Goal: Entertainment & Leisure: Consume media (video, audio)

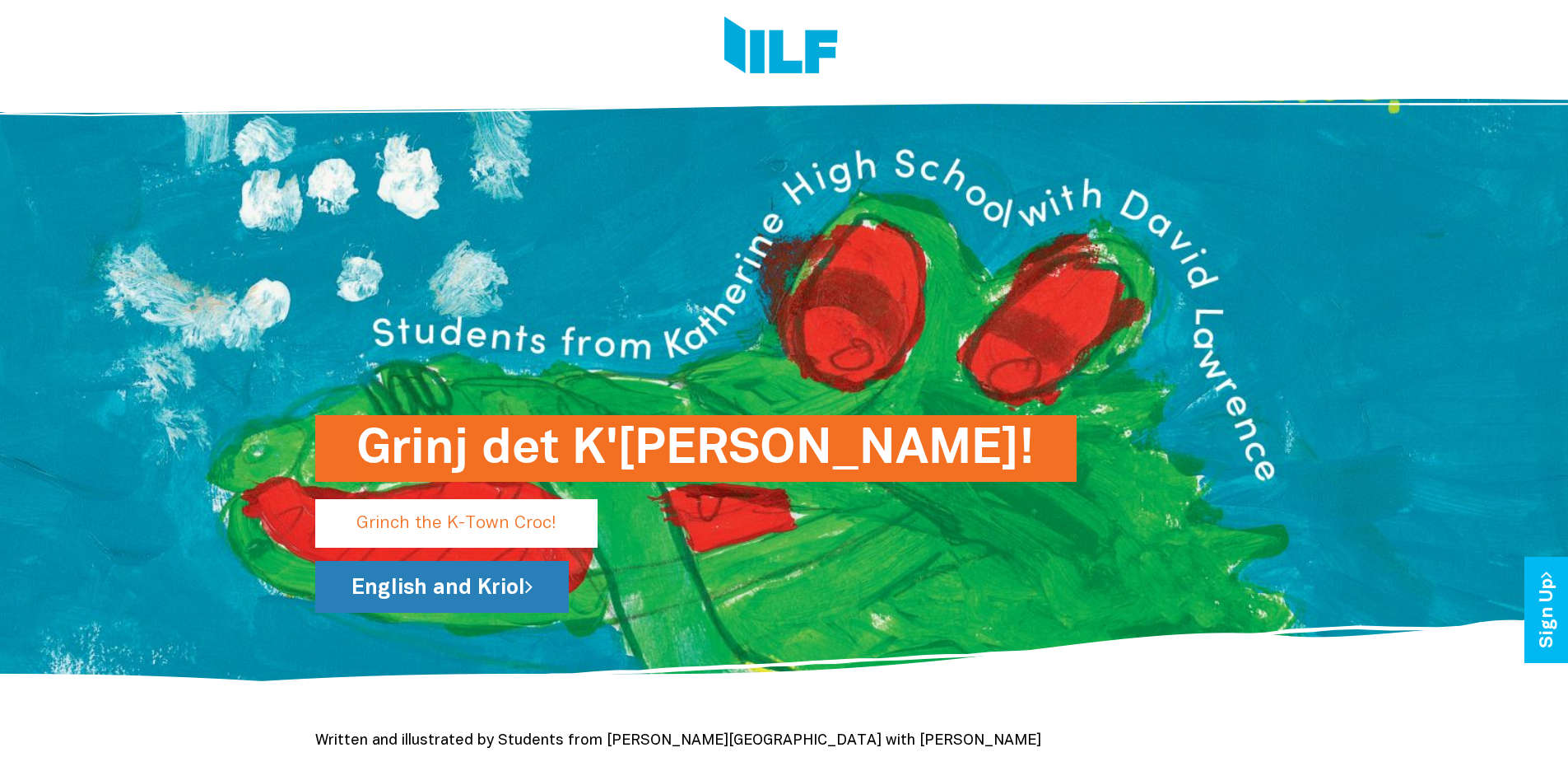
click at [465, 596] on link "English and Kriol" at bounding box center [442, 586] width 253 height 52
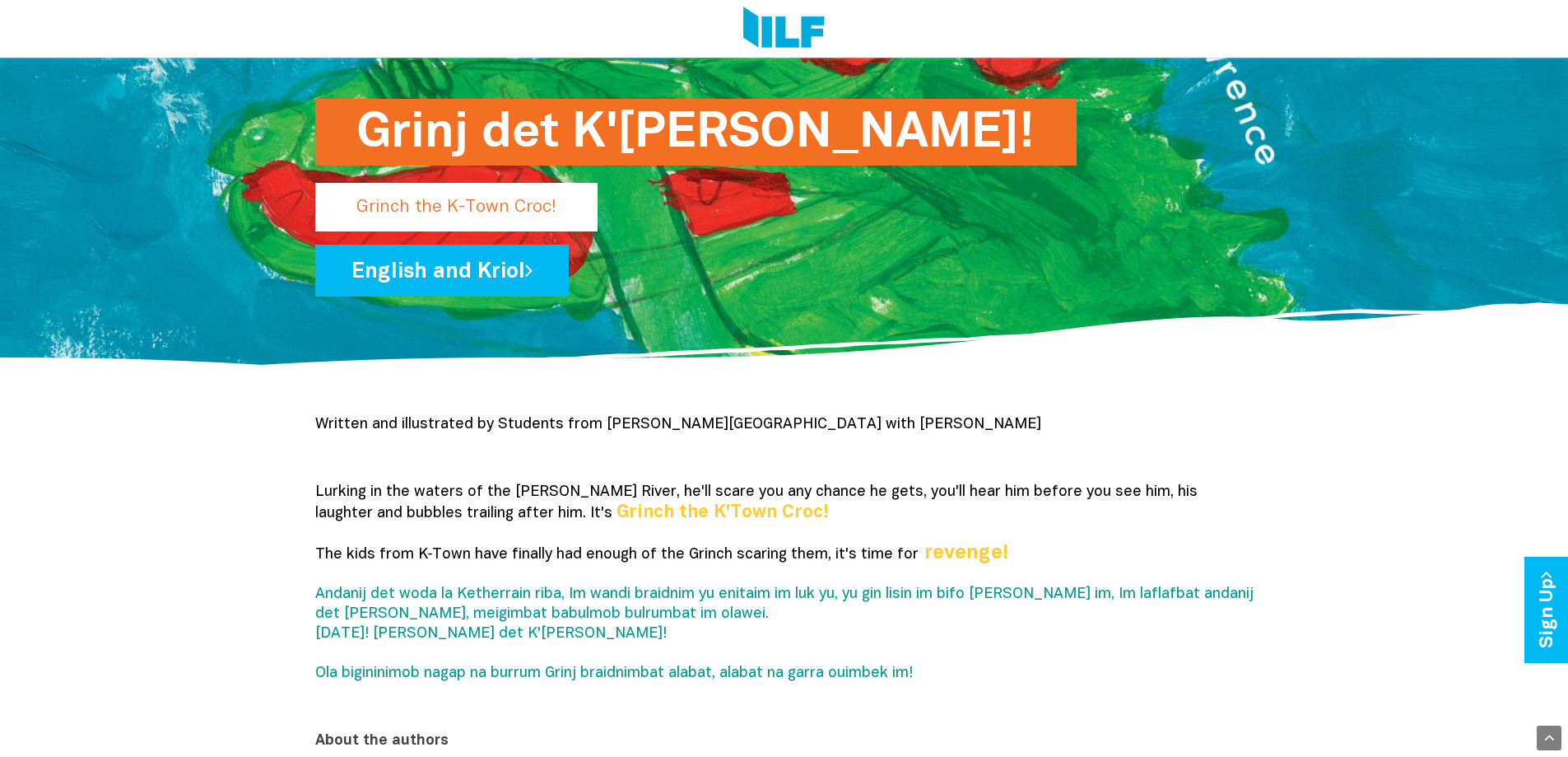
scroll to position [329, 0]
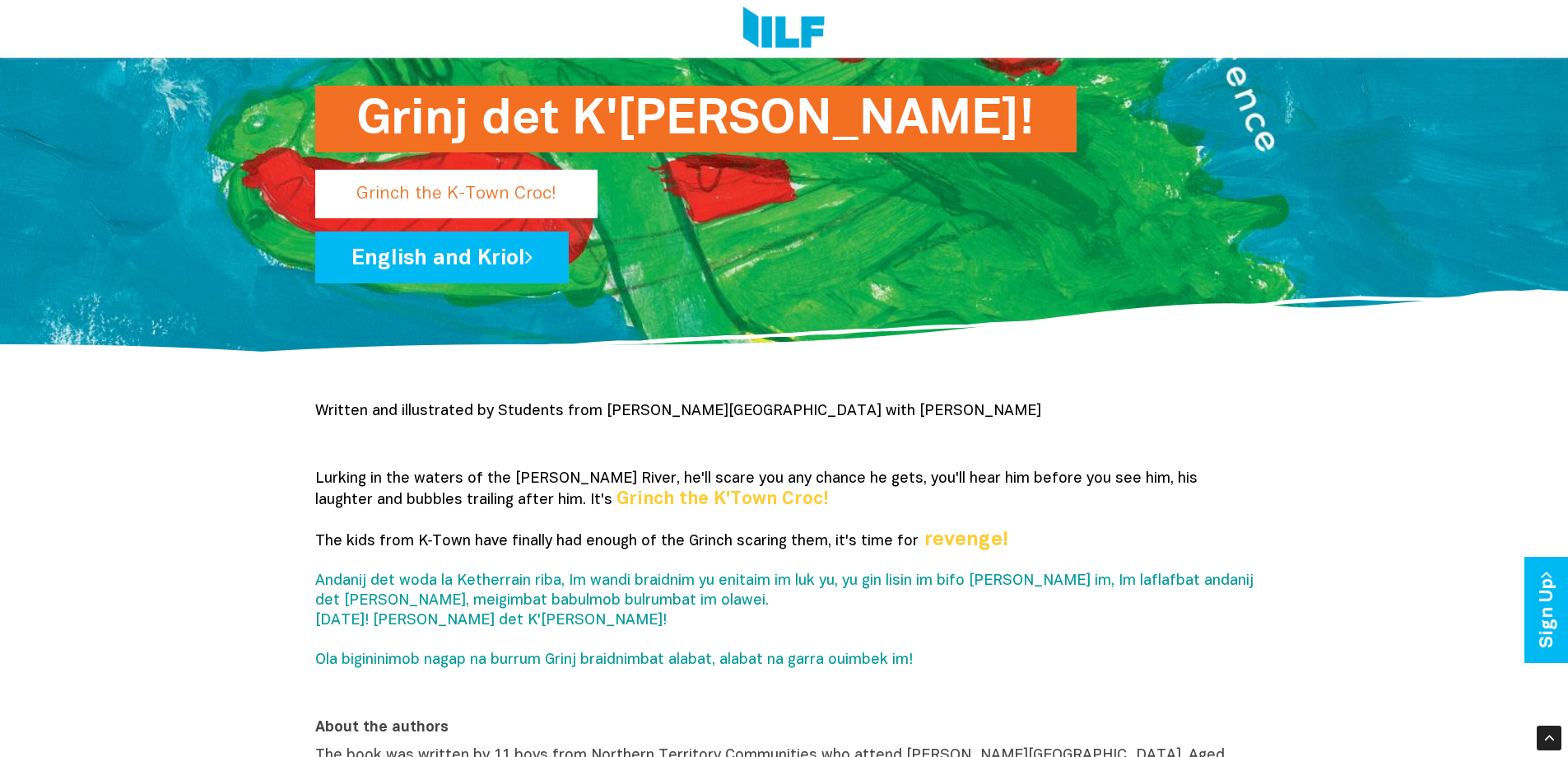
click at [441, 188] on p "Grinch the K-Town Croc!" at bounding box center [457, 194] width 283 height 49
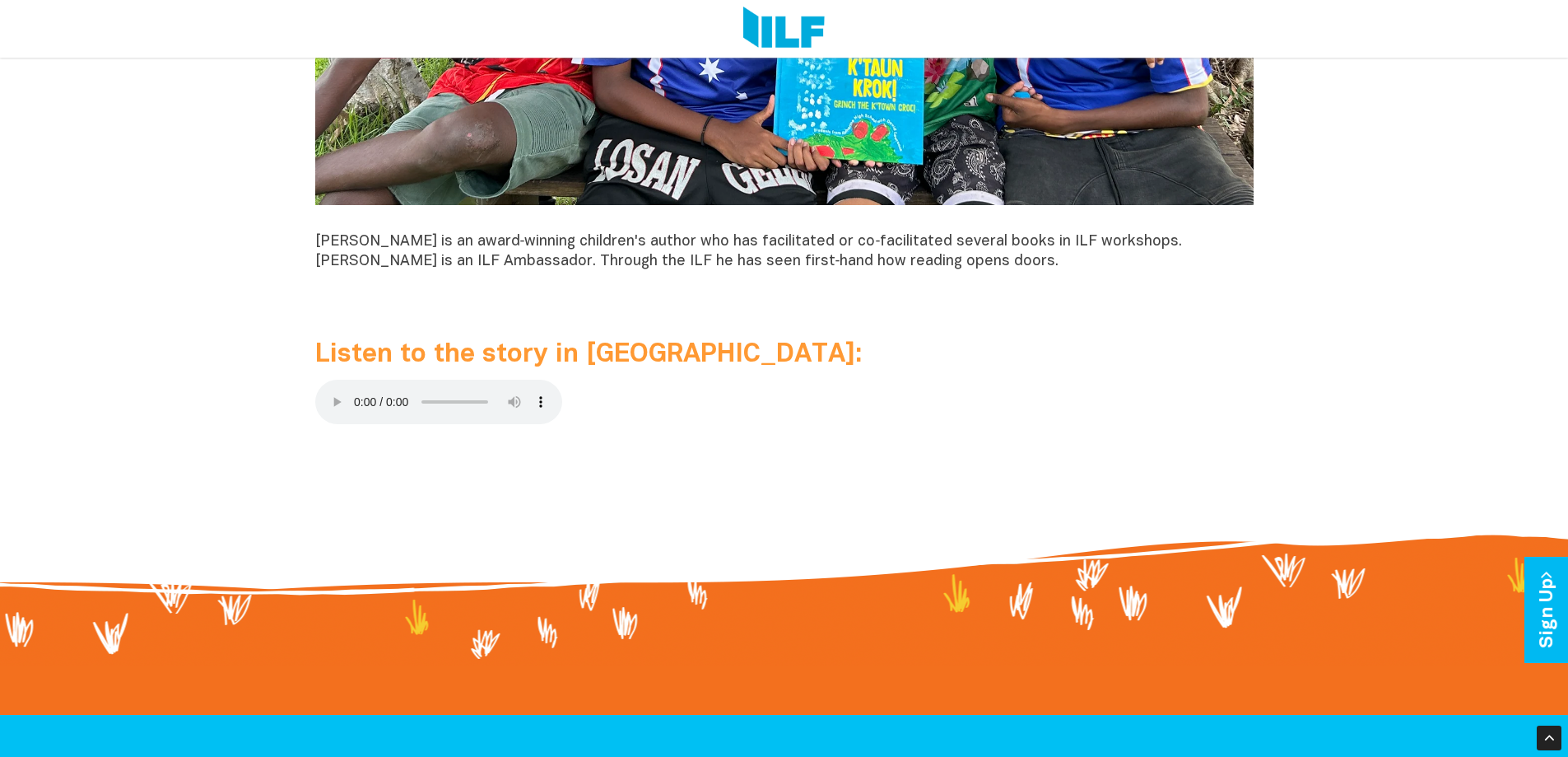
scroll to position [1647, 0]
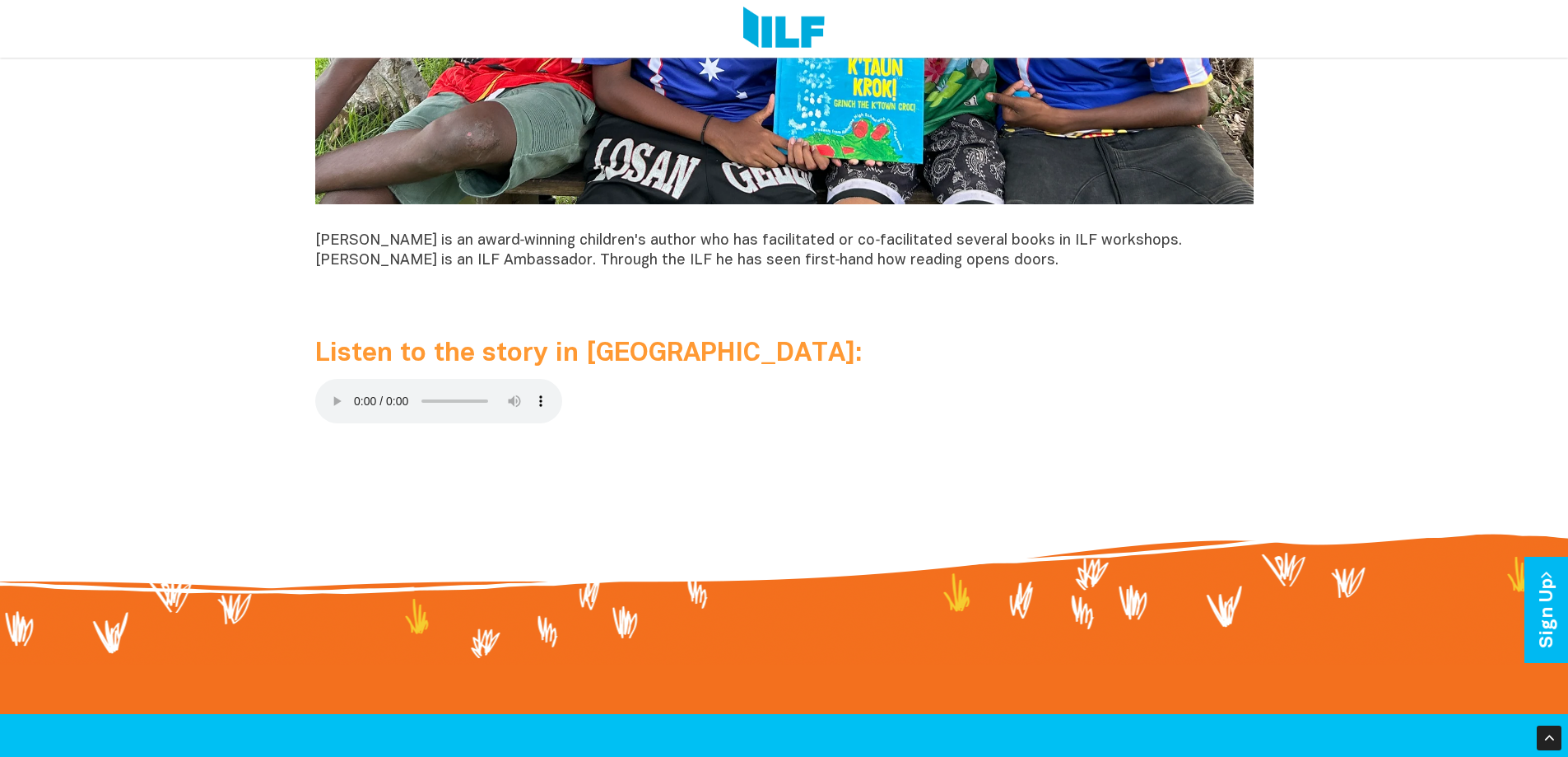
click at [534, 366] on span "Listen to the story in [GEOGRAPHIC_DATA]:" at bounding box center [589, 353] width 547 height 24
click at [739, 404] on p at bounding box center [785, 404] width 939 height 51
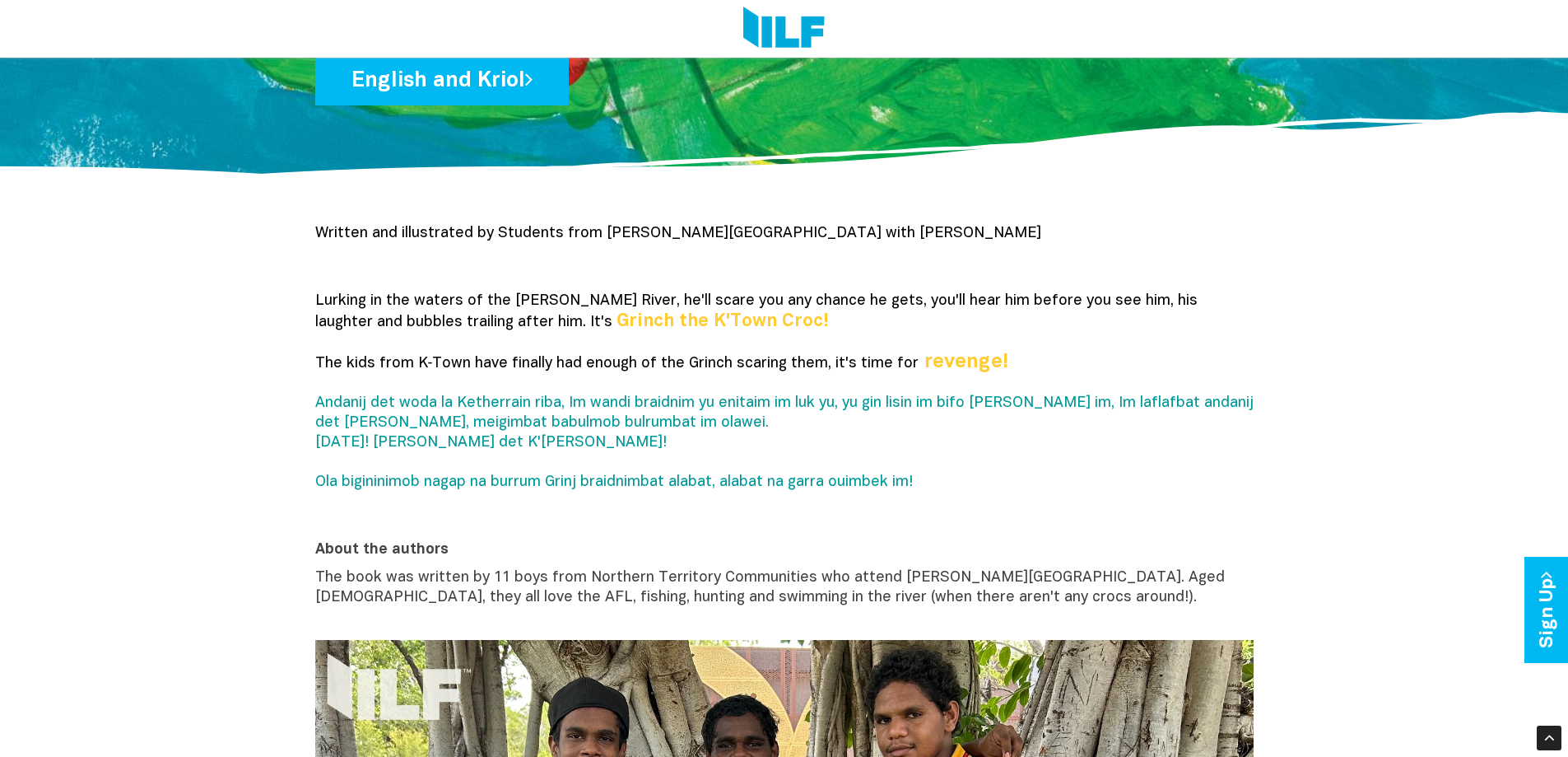
scroll to position [494, 0]
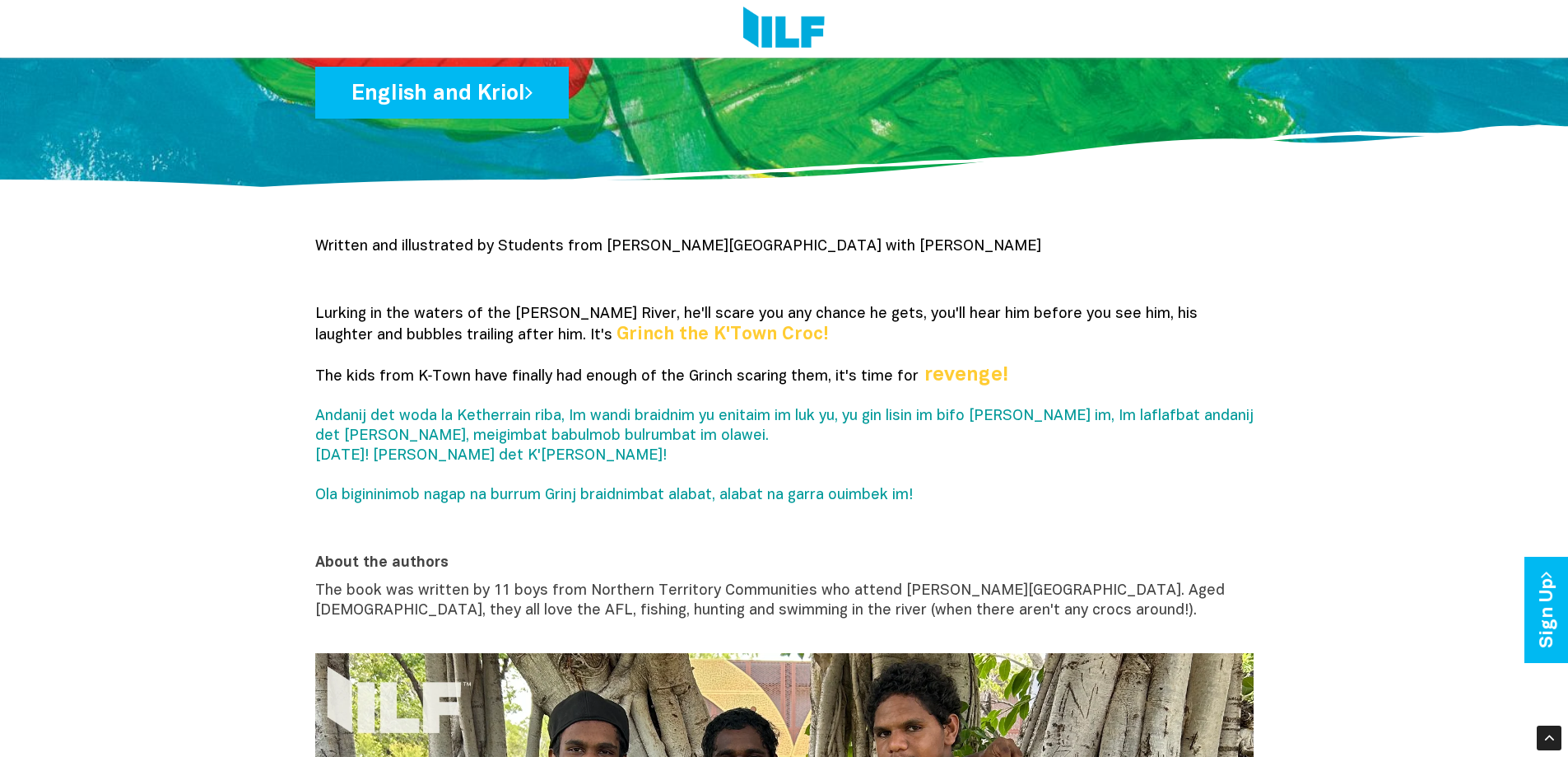
click at [680, 492] on span "Andanij det woda la Ketherrain riba, Im wandi braidnim yu enitaim im luk yu, yu…" at bounding box center [785, 455] width 939 height 93
click at [592, 434] on span "Andanij det woda la Ketherrain riba, Im wandi braidnim yu enitaim im luk yu, yu…" at bounding box center [785, 455] width 939 height 93
click at [556, 359] on p "Lurking in the waters of the Katherine River, he'll scare you any chance he get…" at bounding box center [785, 415] width 939 height 221
click at [527, 310] on span "Lurking in the waters of the [PERSON_NAME] River, he'll scare you any chance he…" at bounding box center [757, 325] width 882 height 36
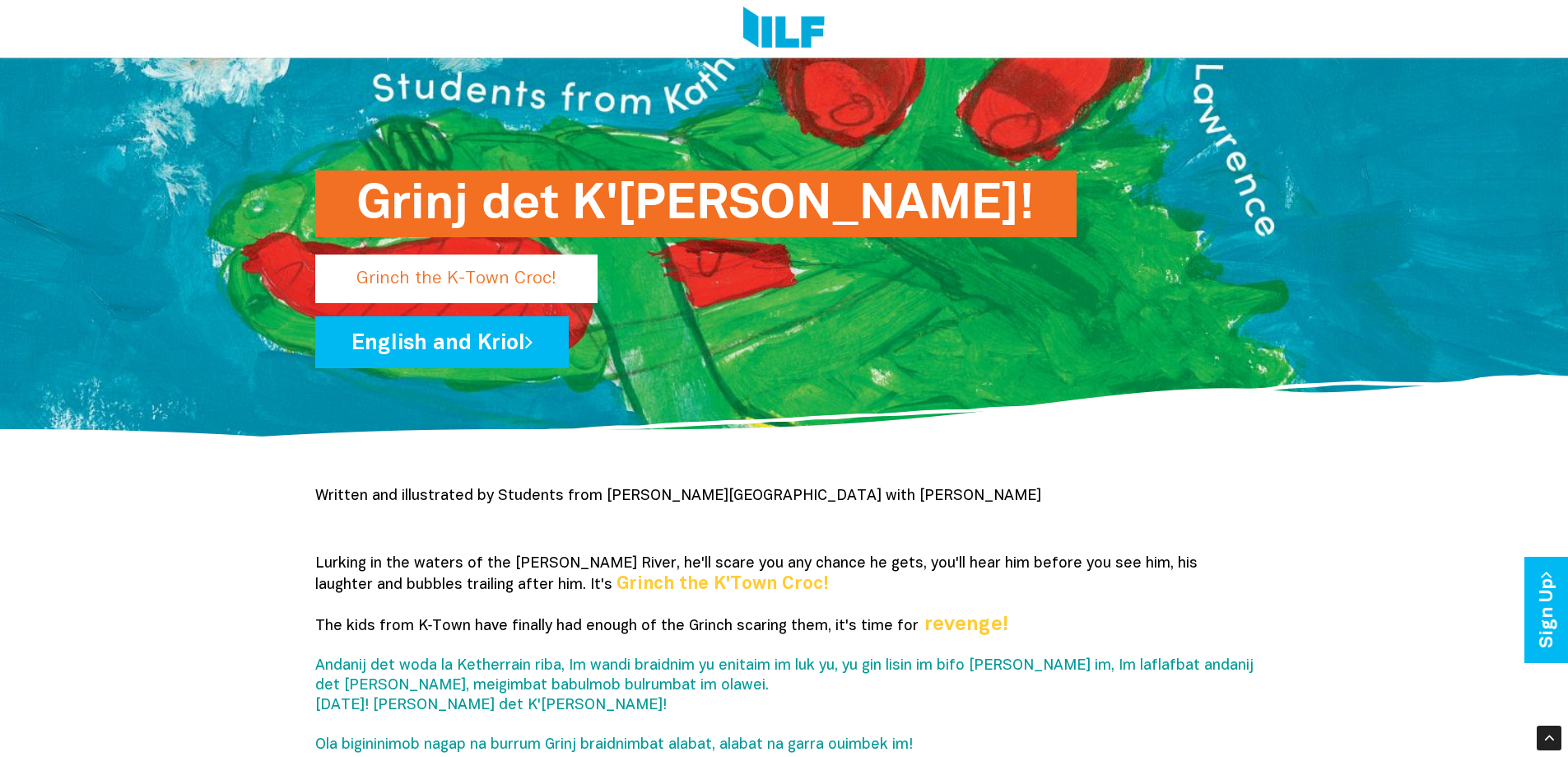
scroll to position [82, 0]
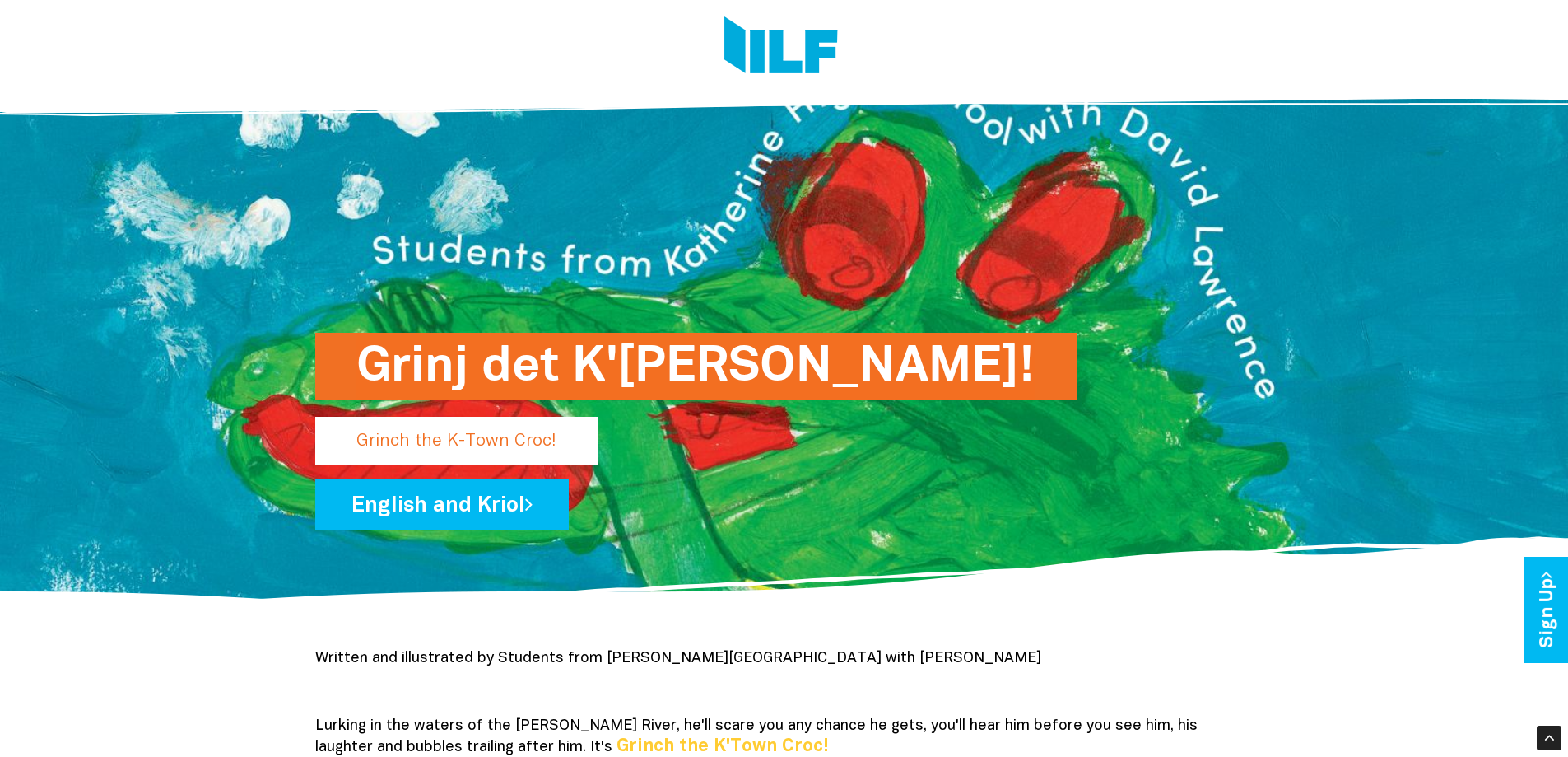
click at [503, 428] on p "Grinch the K-Town Croc!" at bounding box center [457, 441] width 283 height 49
click at [504, 445] on p "Grinch the K-Town Croc!" at bounding box center [457, 441] width 283 height 49
click at [507, 445] on p "Grinch the K-Town Croc!" at bounding box center [457, 441] width 283 height 49
drag, startPoint x: 507, startPoint y: 445, endPoint x: 584, endPoint y: 368, distance: 108.9
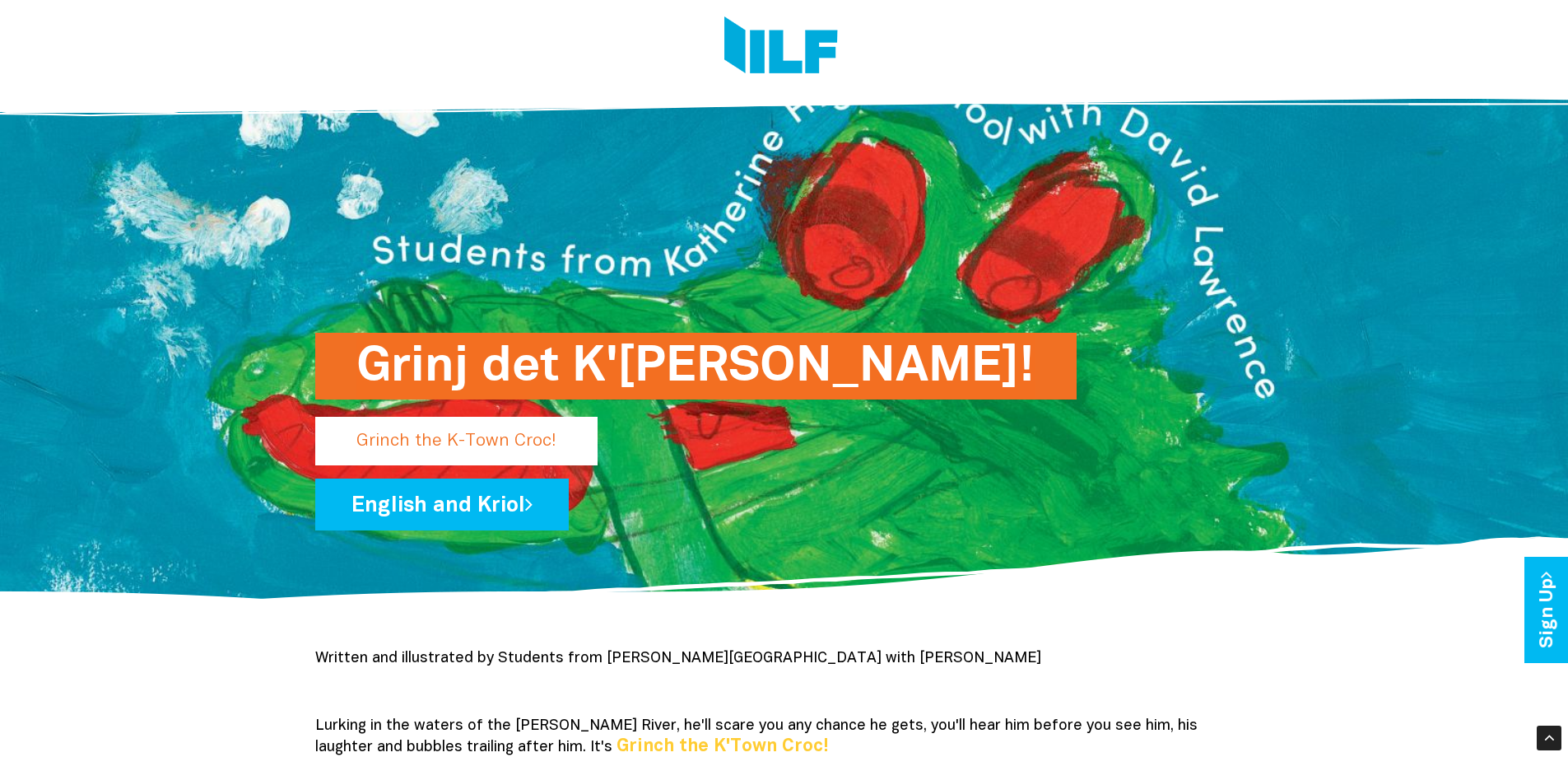
click at [508, 444] on p "Grinch the K-Town Croc!" at bounding box center [457, 441] width 283 height 49
click at [589, 361] on h1 "Grinj det K'[PERSON_NAME]!" at bounding box center [695, 366] width 679 height 67
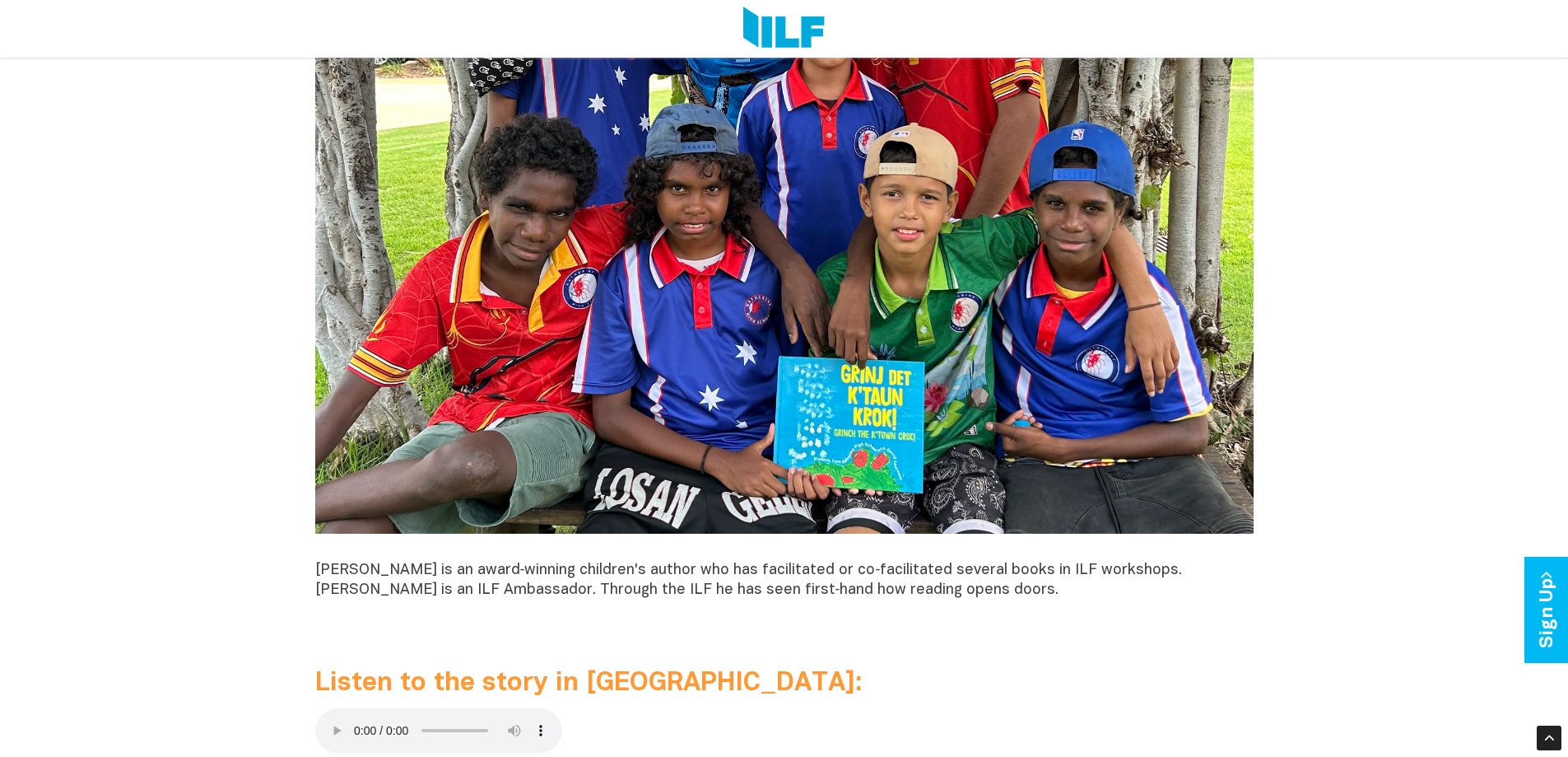
scroll to position [1894, 0]
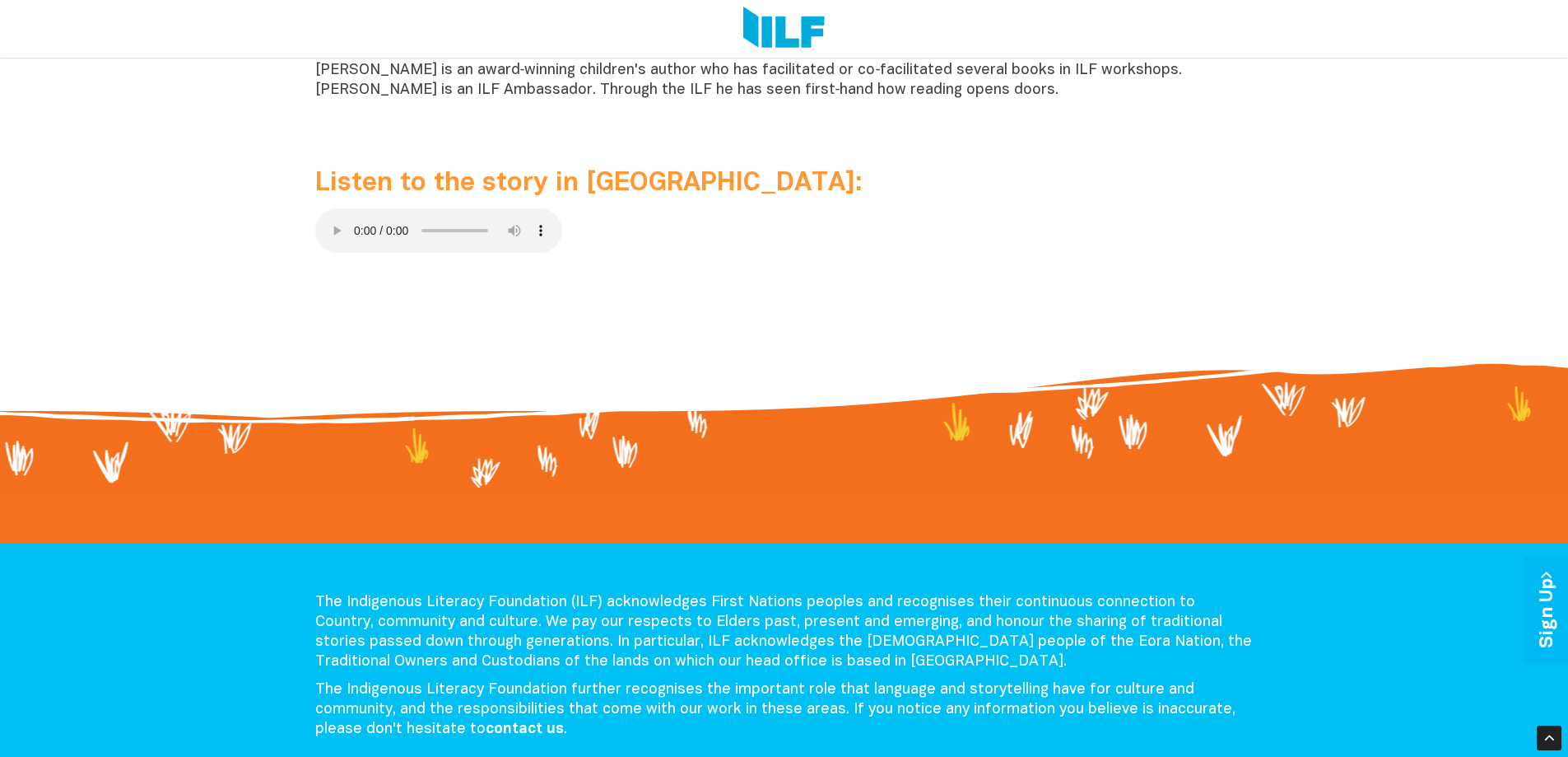
scroll to position [1812, 0]
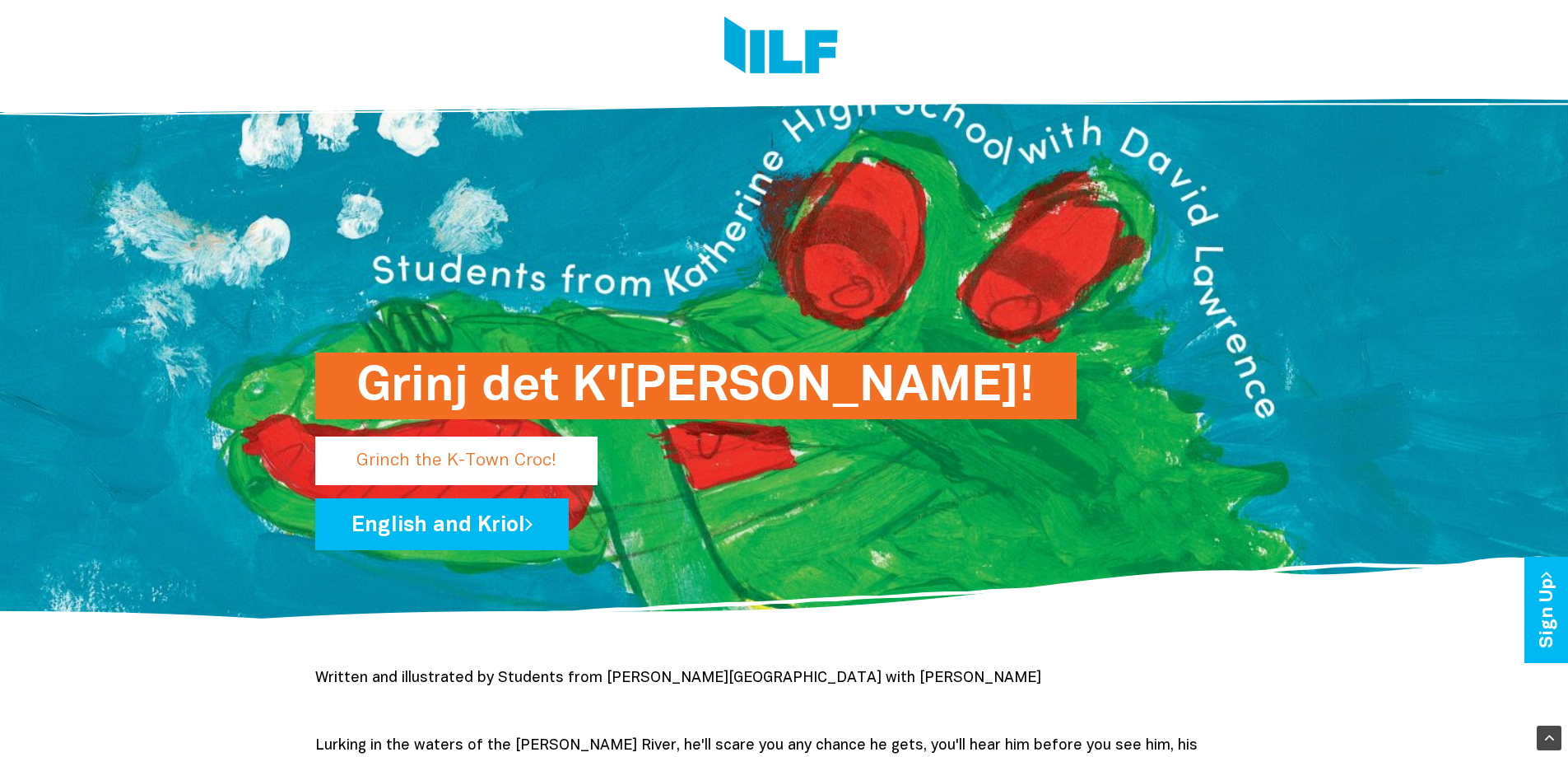
scroll to position [0, 0]
